Goal: Task Accomplishment & Management: Manage account settings

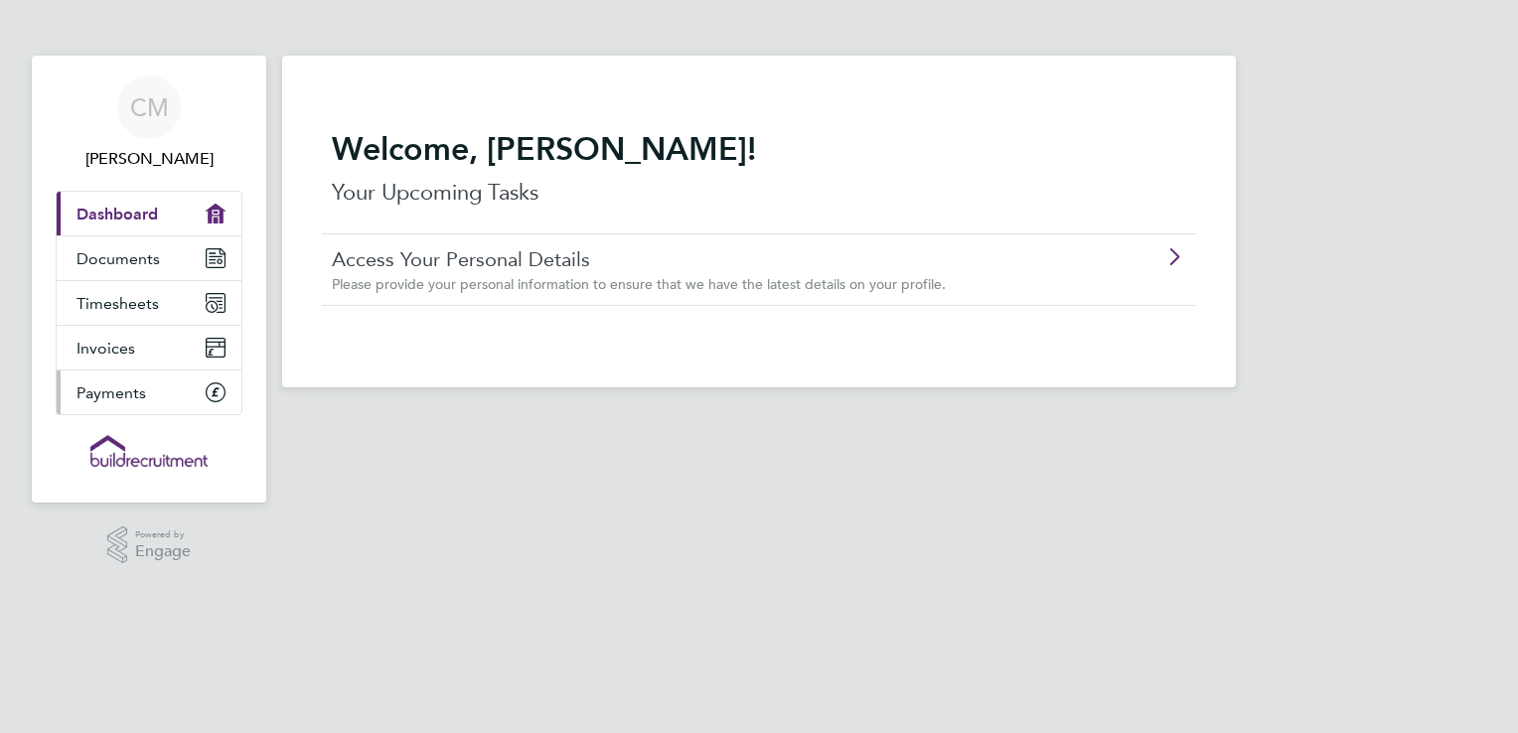
click at [131, 394] on span "Payments" at bounding box center [111, 392] width 70 height 19
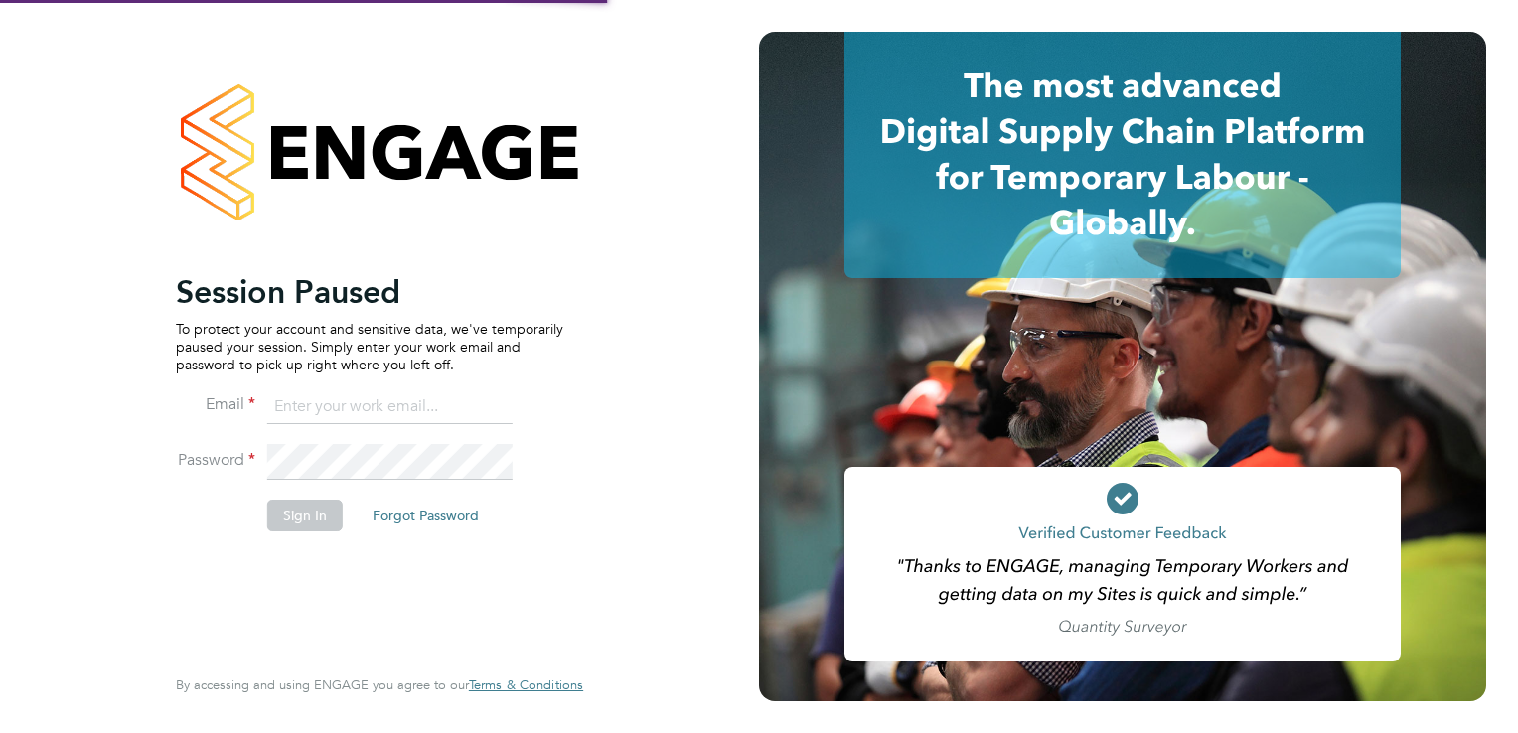
type input "maccanc187@yahoo.co.uk"
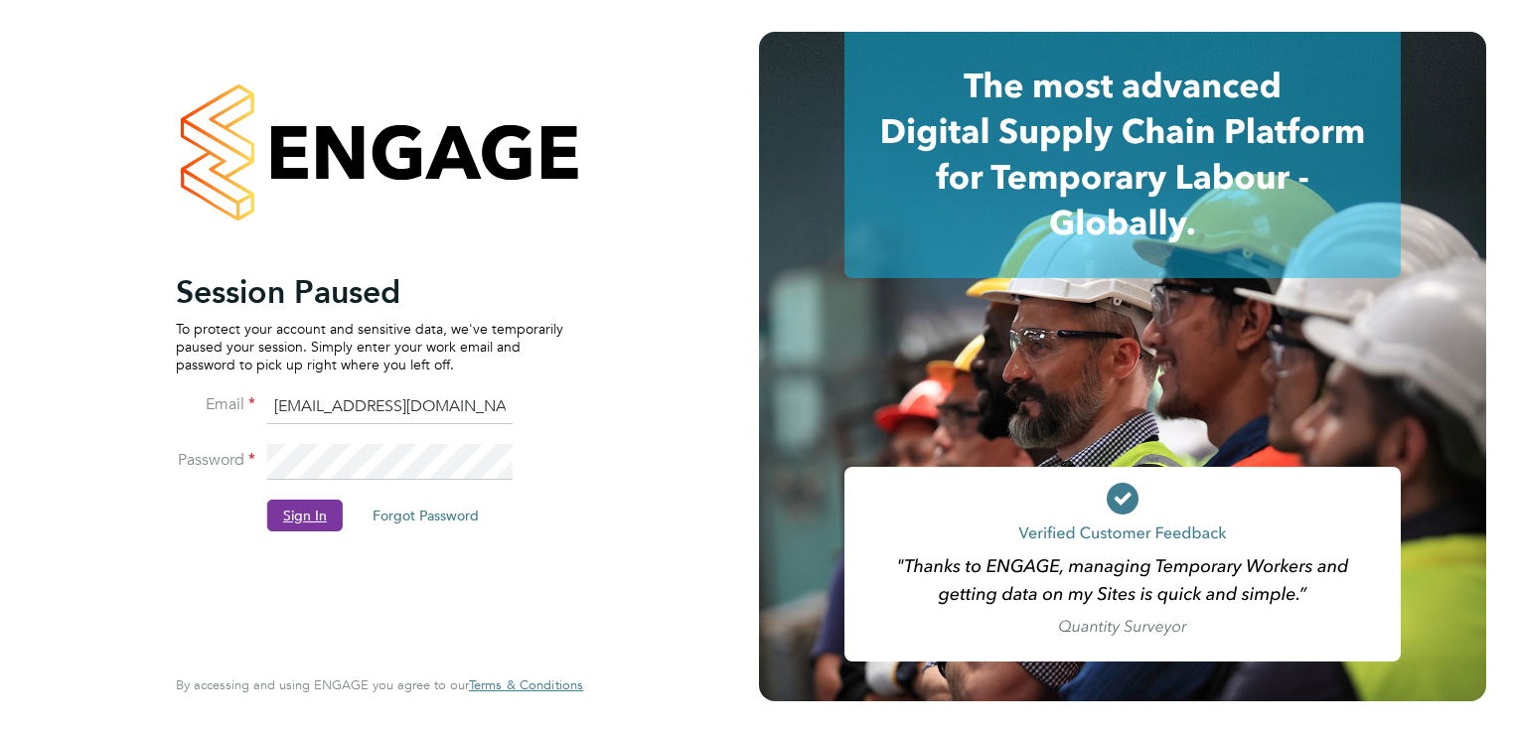
click at [286, 519] on button "Sign In" at bounding box center [304, 516] width 75 height 32
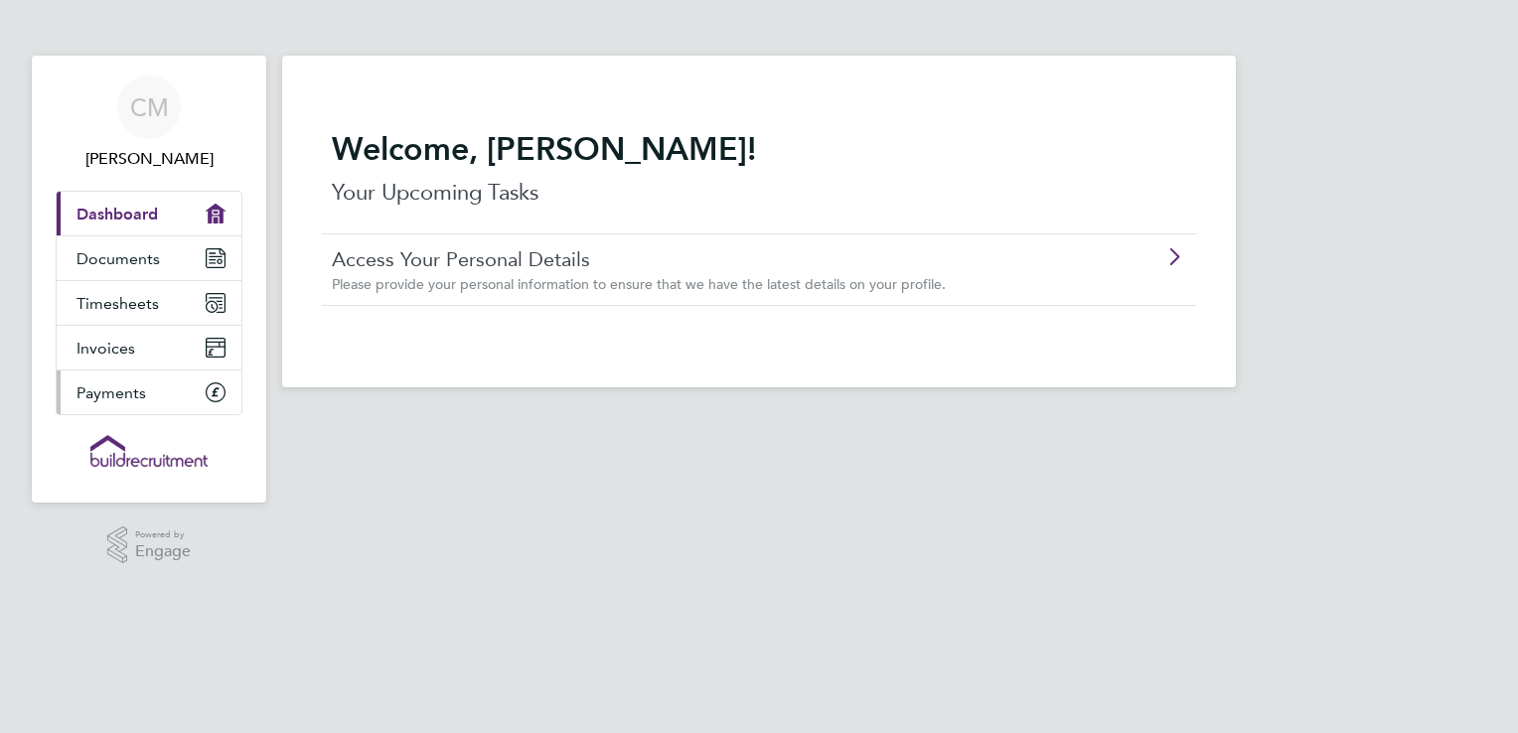
click at [112, 399] on span "Payments" at bounding box center [111, 392] width 70 height 19
